Goal: Task Accomplishment & Management: Manage account settings

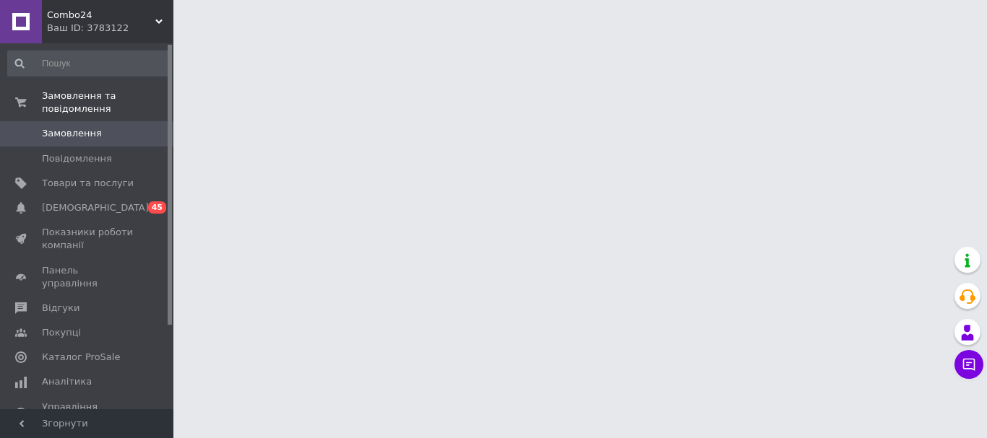
click at [101, 202] on span "[DEMOGRAPHIC_DATA]" at bounding box center [88, 208] width 92 height 13
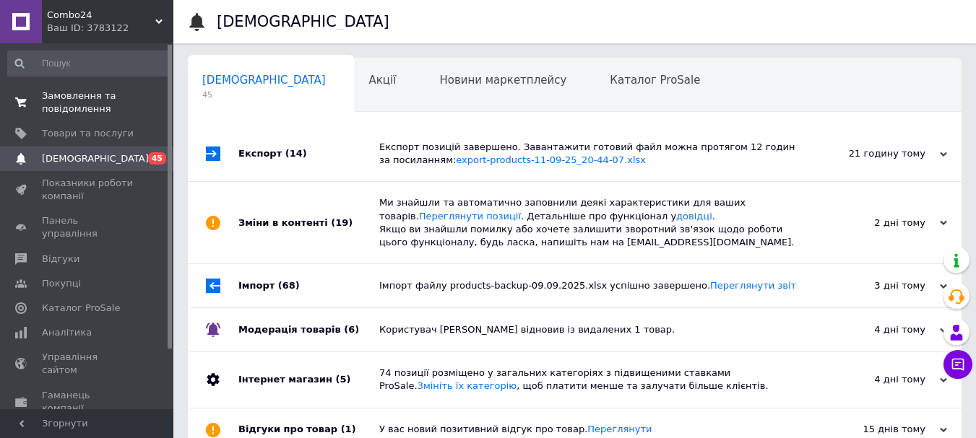
click at [87, 102] on span "Замовлення та повідомлення" at bounding box center [88, 103] width 92 height 26
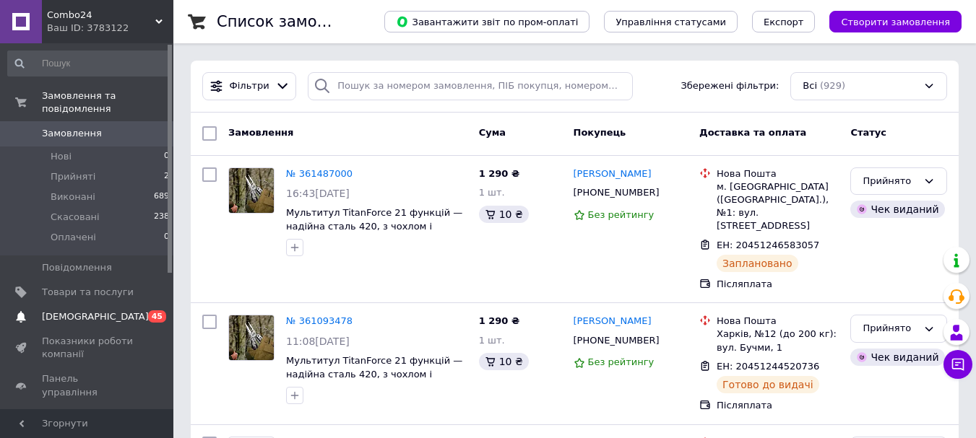
click at [93, 305] on link "Сповіщення 0 45" at bounding box center [89, 317] width 178 height 25
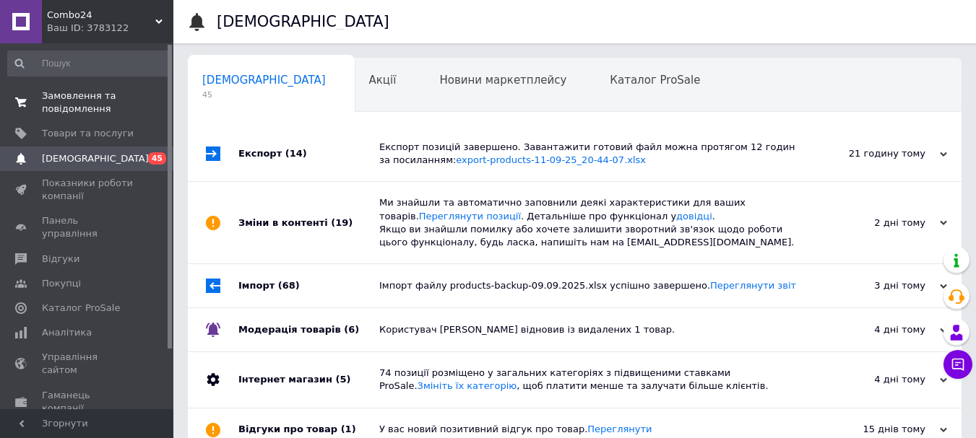
click at [111, 111] on span "Замовлення та повідомлення" at bounding box center [88, 103] width 92 height 26
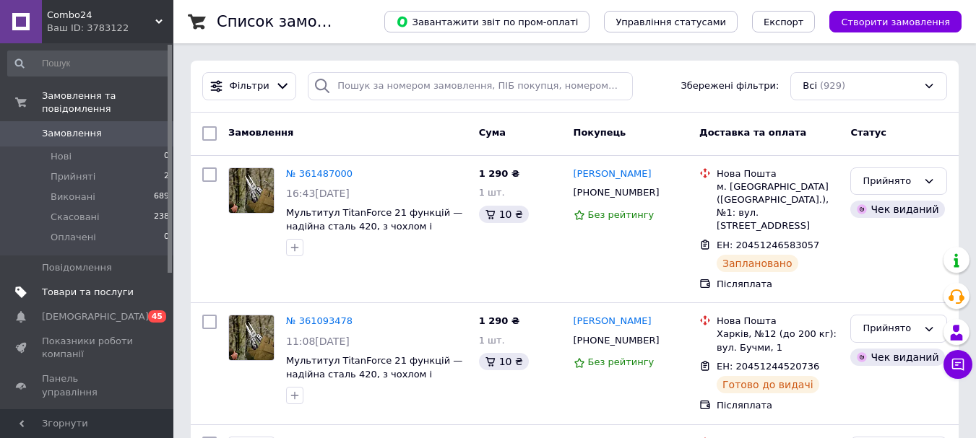
click at [53, 286] on span "Товари та послуги" at bounding box center [88, 292] width 92 height 13
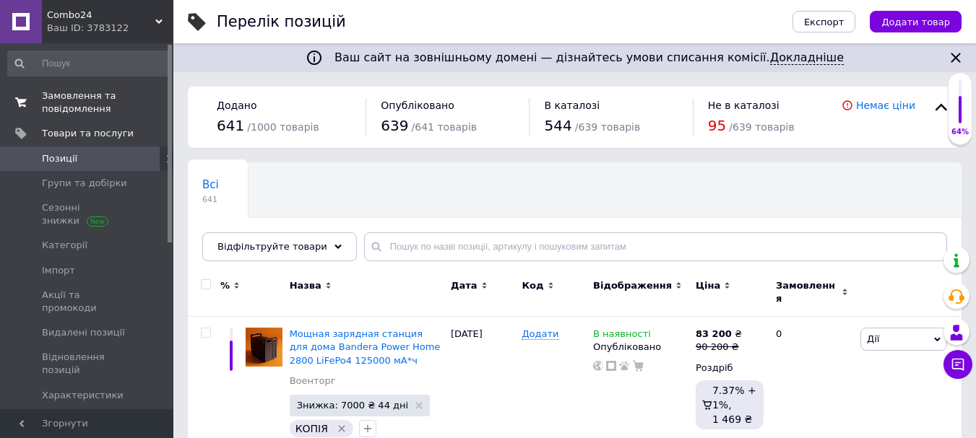
click at [84, 118] on link "Замовлення та повідомлення 0 0" at bounding box center [89, 103] width 178 height 38
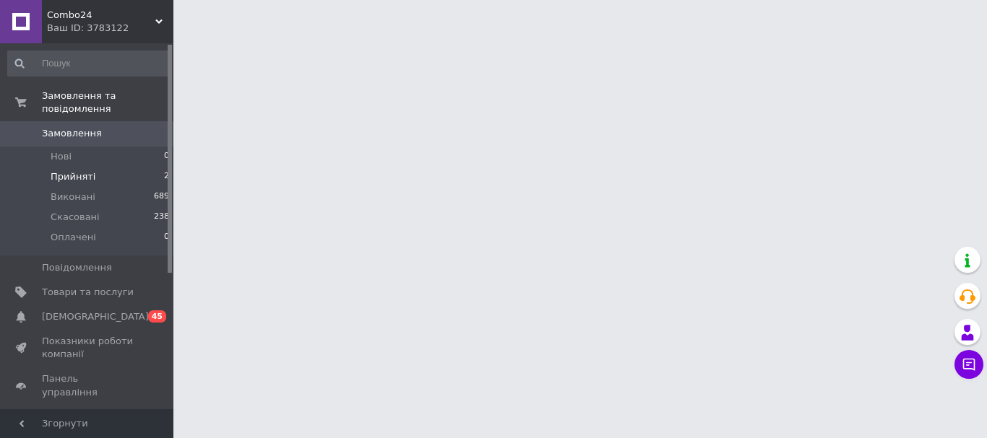
click at [69, 170] on span "Прийняті" at bounding box center [73, 176] width 45 height 13
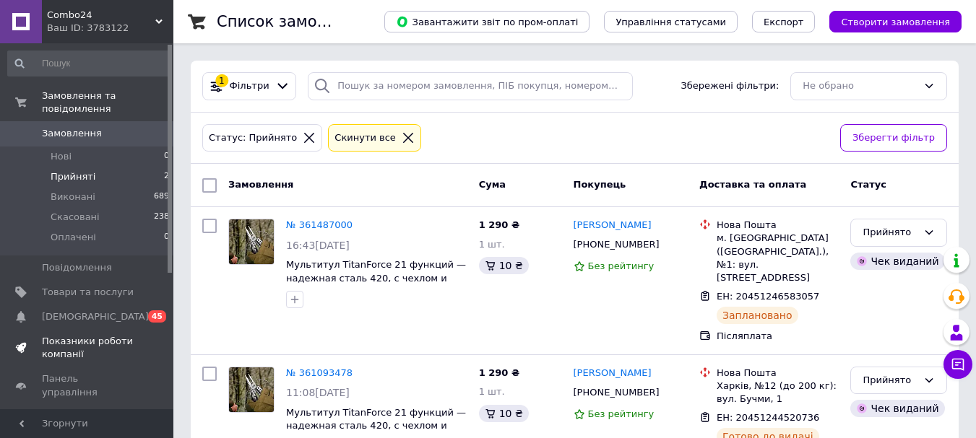
click at [82, 329] on link "Показники роботи компанії" at bounding box center [89, 348] width 178 height 38
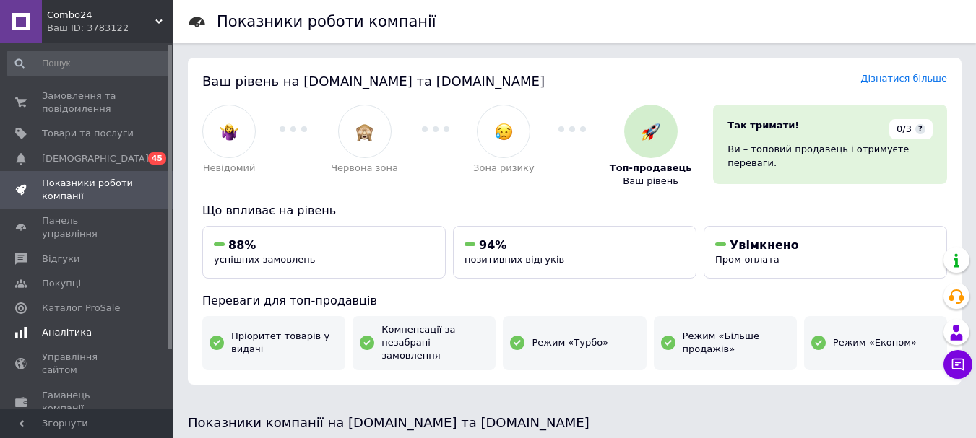
click at [75, 326] on span "Аналітика" at bounding box center [67, 332] width 50 height 13
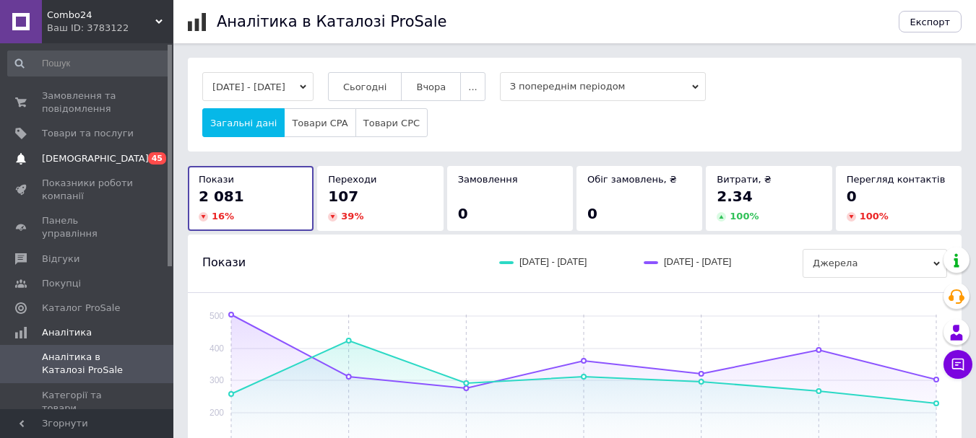
click at [98, 169] on link "Сповіщення 0 45" at bounding box center [89, 159] width 178 height 25
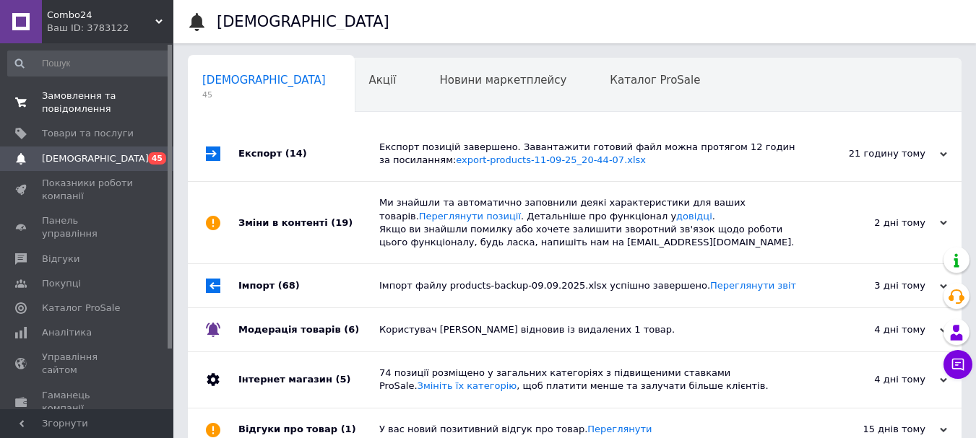
click at [98, 100] on span "Замовлення та повідомлення" at bounding box center [88, 103] width 92 height 26
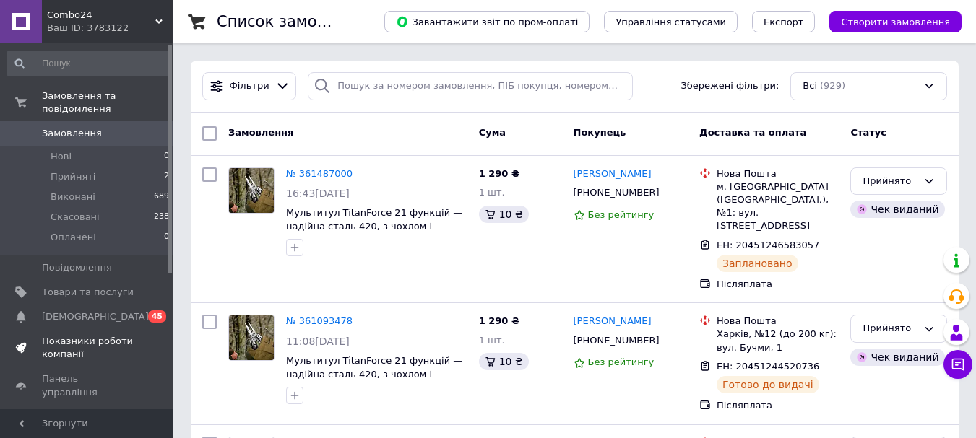
click at [72, 335] on span "Показники роботи компанії" at bounding box center [88, 348] width 92 height 26
